Goal: Information Seeking & Learning: Learn about a topic

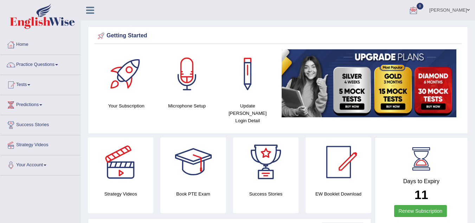
click at [335, 31] on div "Getting Started" at bounding box center [278, 36] width 364 height 11
click at [136, 37] on div "Getting Started" at bounding box center [278, 36] width 364 height 11
click at [135, 34] on div "Getting Started" at bounding box center [278, 36] width 364 height 11
click at [91, 9] on icon at bounding box center [90, 10] width 8 height 9
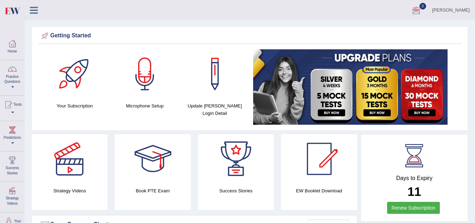
click at [33, 13] on icon at bounding box center [34, 10] width 8 height 9
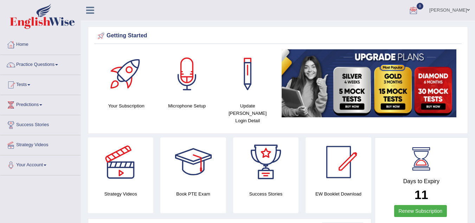
click at [419, 9] on div at bounding box center [413, 10] width 11 height 11
click at [424, 9] on li "0 See All Alerts" at bounding box center [413, 10] width 21 height 20
click at [419, 9] on div at bounding box center [413, 10] width 11 height 11
click at [460, 12] on link "[PERSON_NAME]" at bounding box center [449, 9] width 51 height 18
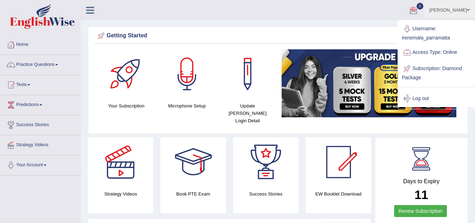
click at [433, 37] on link "Username: irenemala_parramatta" at bounding box center [437, 33] width 76 height 24
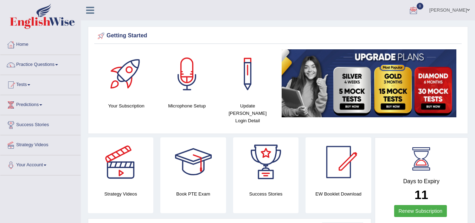
click at [457, 6] on link "[PERSON_NAME]" at bounding box center [449, 9] width 51 height 18
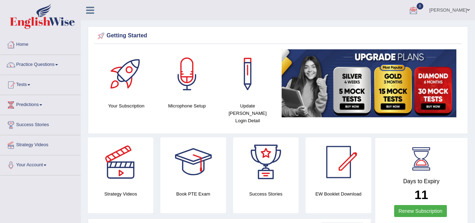
click at [177, 82] on div at bounding box center [187, 73] width 49 height 49
click at [22, 42] on link "Home" at bounding box center [40, 44] width 80 height 18
click at [34, 166] on link "Your Account" at bounding box center [40, 164] width 80 height 18
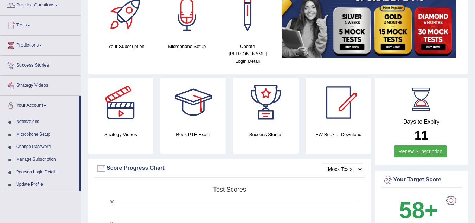
scroll to position [61, 0]
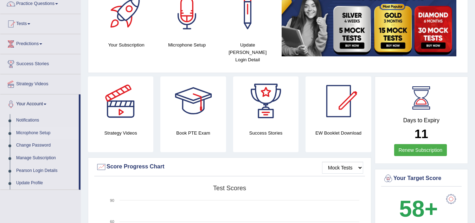
click at [27, 134] on link "Microphone Setup" at bounding box center [46, 133] width 66 height 13
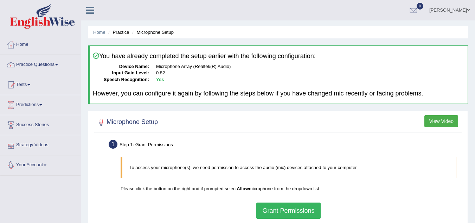
click at [26, 166] on link "Your Account" at bounding box center [40, 164] width 80 height 18
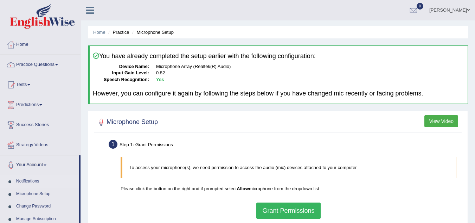
click at [26, 180] on link "Notifications" at bounding box center [46, 181] width 66 height 13
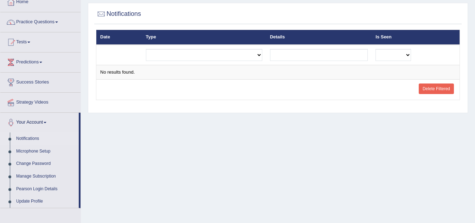
scroll to position [44, 0]
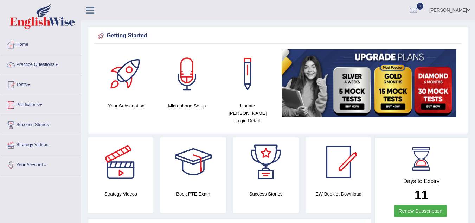
click at [466, 8] on link "[PERSON_NAME]" at bounding box center [449, 9] width 51 height 18
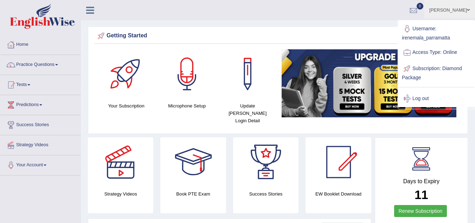
click at [466, 8] on link "[PERSON_NAME]" at bounding box center [449, 9] width 51 height 18
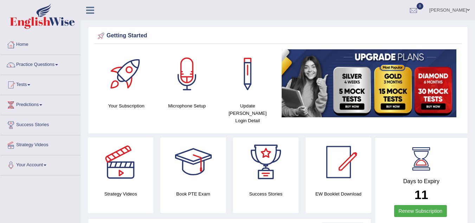
click at [337, 9] on ul "Irene Mala Toggle navigation Username: irenemala_parramatta Access Type: Online…" at bounding box center [337, 10] width 276 height 20
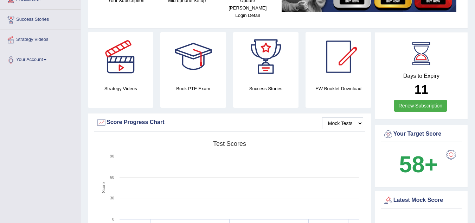
scroll to position [104, 0]
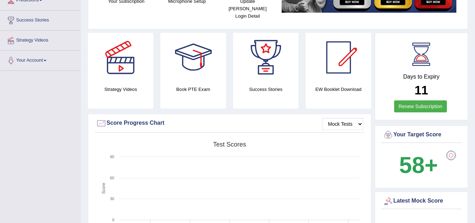
click at [343, 87] on div "EW Booklet Download" at bounding box center [338, 71] width 65 height 76
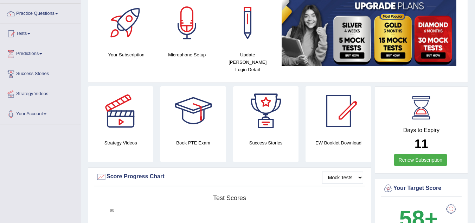
scroll to position [0, 0]
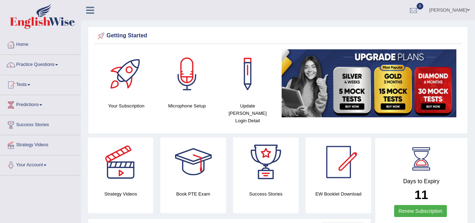
click at [36, 64] on link "Practice Questions" at bounding box center [40, 64] width 80 height 18
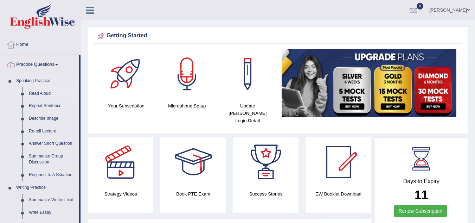
click at [37, 95] on link "Read Aloud" at bounding box center [52, 93] width 53 height 13
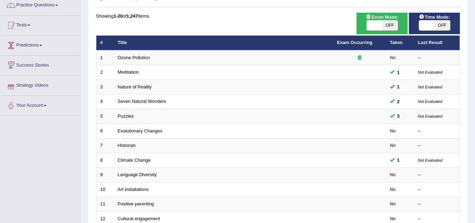
scroll to position [2, 0]
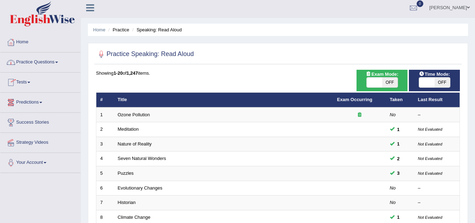
click at [57, 60] on link "Practice Questions" at bounding box center [40, 61] width 80 height 18
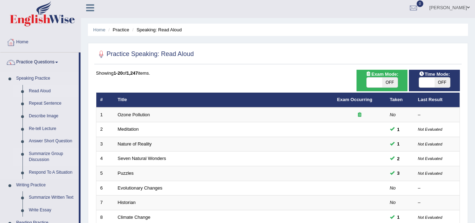
click at [34, 160] on link "Summarize Group Discussion" at bounding box center [52, 156] width 53 height 19
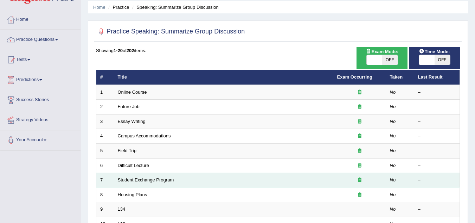
scroll to position [26, 0]
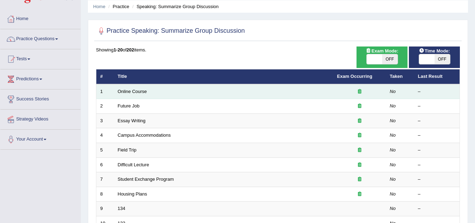
click at [129, 95] on td "Online Course" at bounding box center [223, 91] width 219 height 15
click at [131, 90] on link "Online Course" at bounding box center [132, 91] width 29 height 5
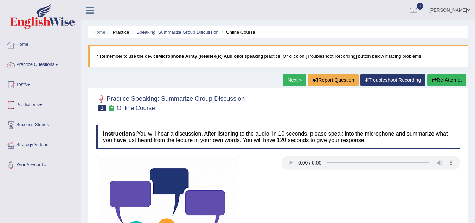
click at [293, 113] on div at bounding box center [278, 102] width 364 height 21
click at [56, 62] on link "Practice Questions" at bounding box center [40, 64] width 80 height 18
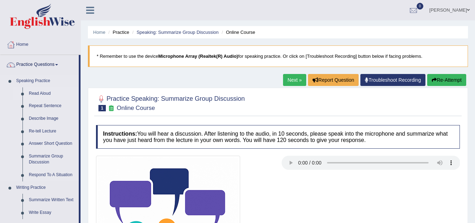
click at [45, 93] on link "Read Aloud" at bounding box center [52, 93] width 53 height 13
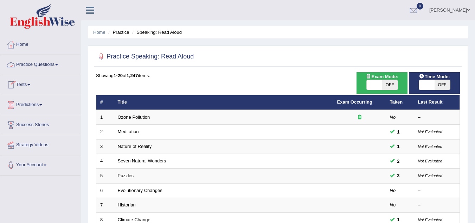
click at [56, 65] on link "Practice Questions" at bounding box center [40, 64] width 80 height 18
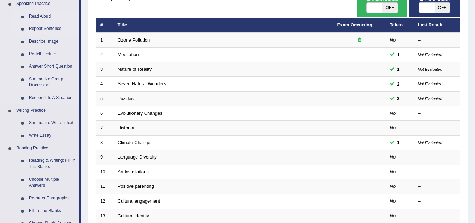
scroll to position [77, 0]
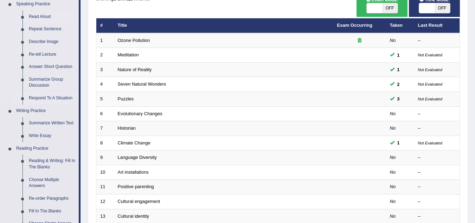
click at [43, 97] on link "Respond To A Situation" at bounding box center [52, 98] width 53 height 13
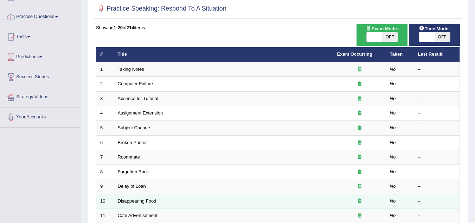
scroll to position [47, 0]
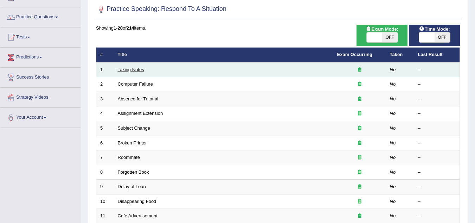
click at [131, 69] on link "Taking Notes" at bounding box center [131, 69] width 26 height 5
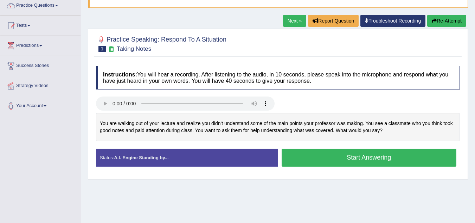
scroll to position [59, 0]
